Goal: Navigation & Orientation: Find specific page/section

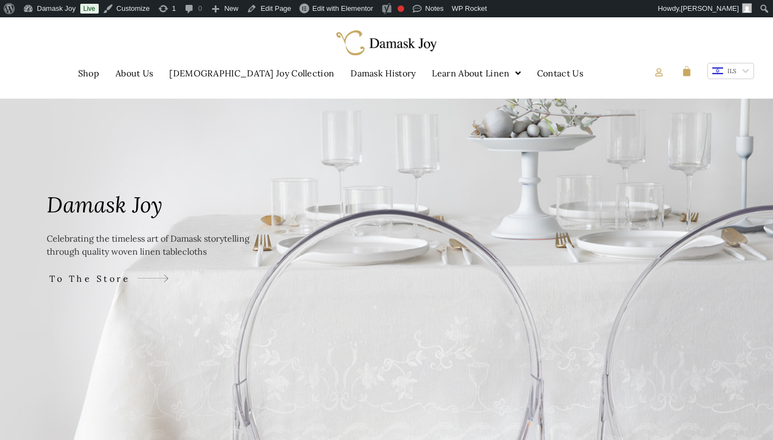
click at [747, 71] on div at bounding box center [747, 71] width 4 height 4
click at [739, 104] on div "USD" at bounding box center [733, 104] width 12 height 8
click at [750, 70] on div at bounding box center [750, 71] width 4 height 4
click at [740, 120] on li "EUR" at bounding box center [732, 121] width 49 height 17
click at [83, 278] on span "To The Store" at bounding box center [96, 278] width 84 height 13
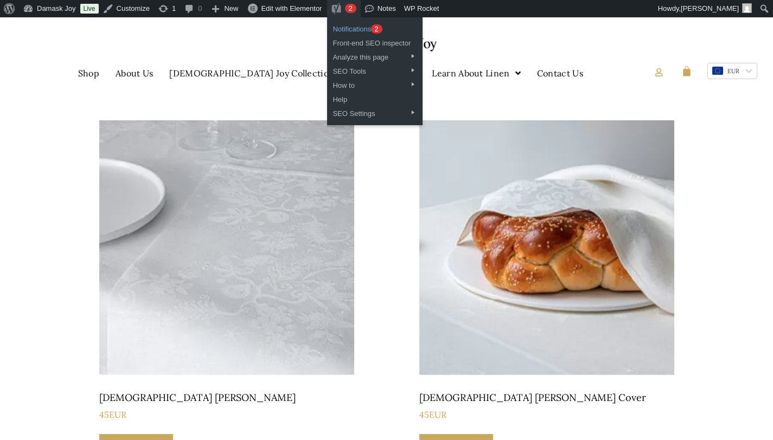
click at [359, 25] on link "Notifications 2 2 notifications" at bounding box center [374, 28] width 95 height 14
